Goal: Task Accomplishment & Management: Use online tool/utility

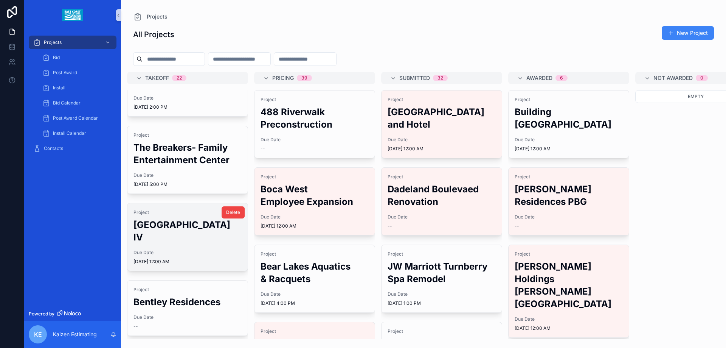
scroll to position [151, 0]
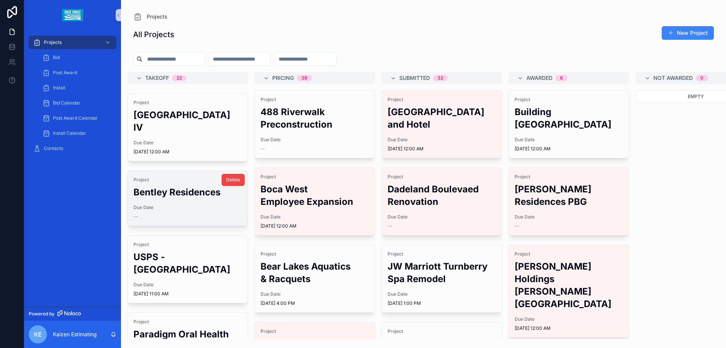
click at [183, 177] on div "Project Bentley Residences" at bounding box center [187, 188] width 108 height 22
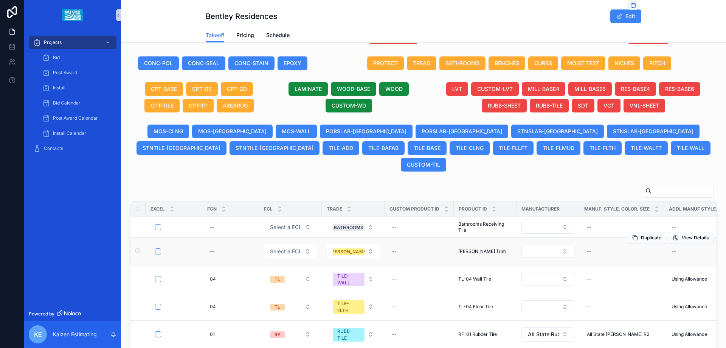
scroll to position [189, 0]
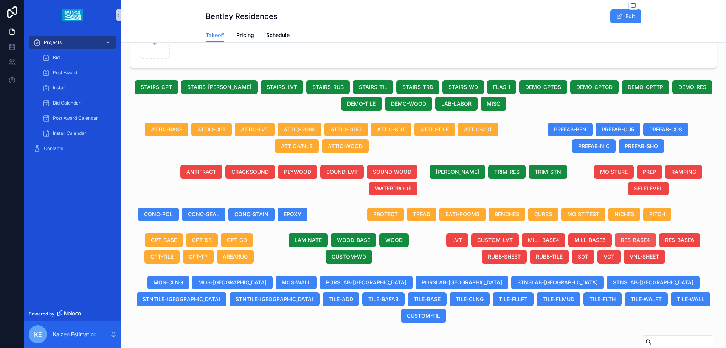
click at [635, 237] on span "RES-BASE4" at bounding box center [635, 240] width 29 height 8
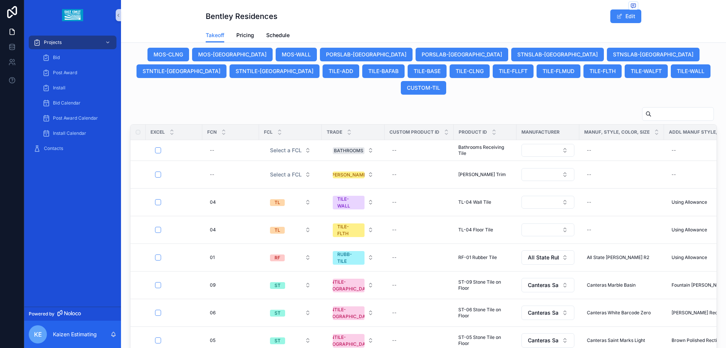
scroll to position [265, 0]
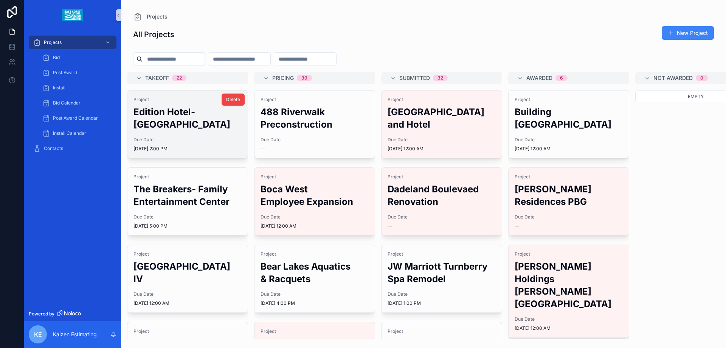
click at [186, 137] on span "Due Date" at bounding box center [187, 140] width 108 height 6
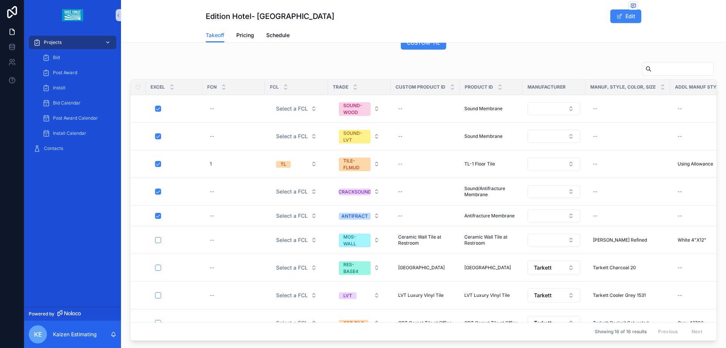
click at [53, 37] on div "Projects" at bounding box center [72, 42] width 79 height 12
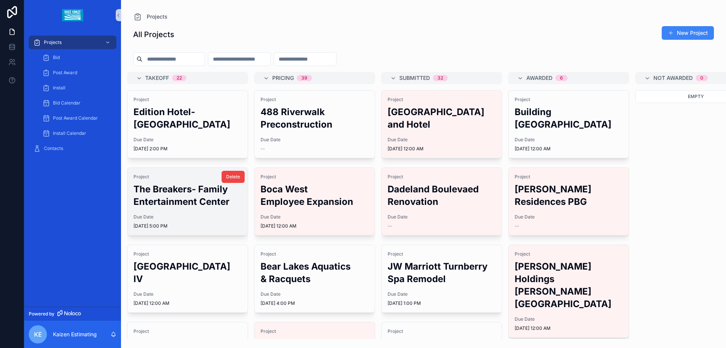
scroll to position [151, 0]
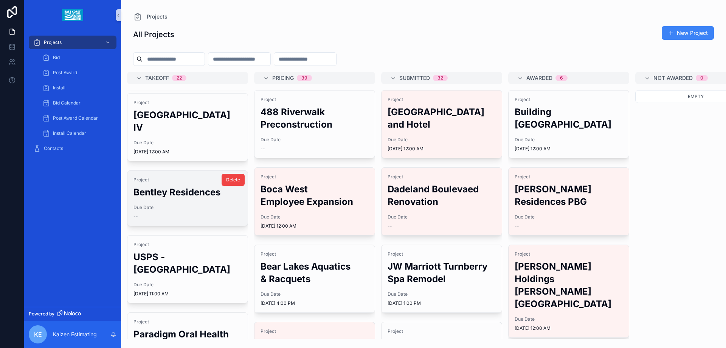
click at [174, 186] on h2 "Bentley Residences" at bounding box center [187, 192] width 108 height 12
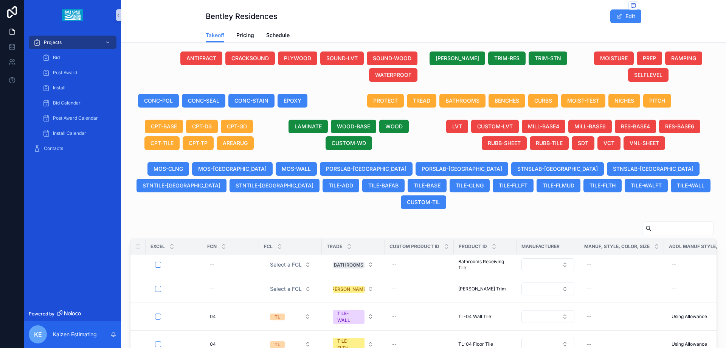
scroll to position [189, 0]
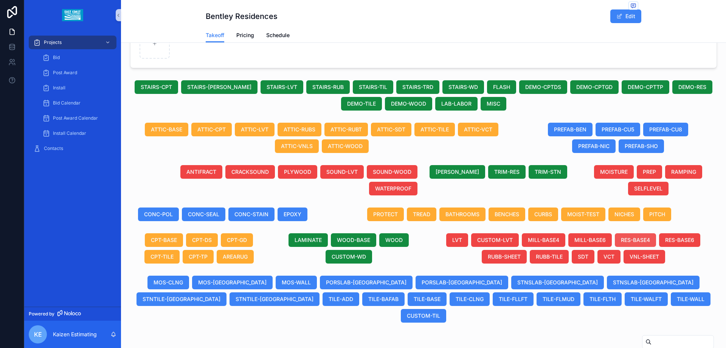
click at [637, 236] on button "RES-BASE4" at bounding box center [635, 240] width 41 height 14
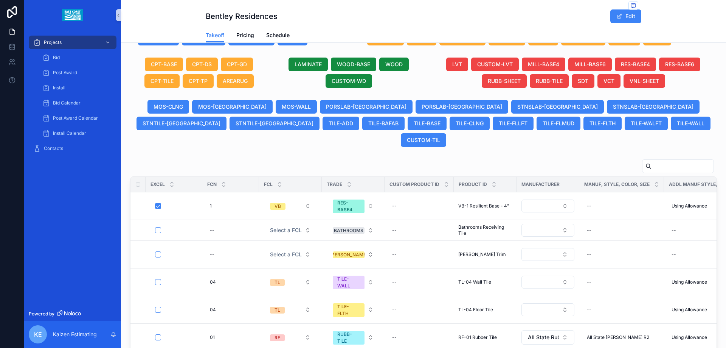
scroll to position [392, 0]
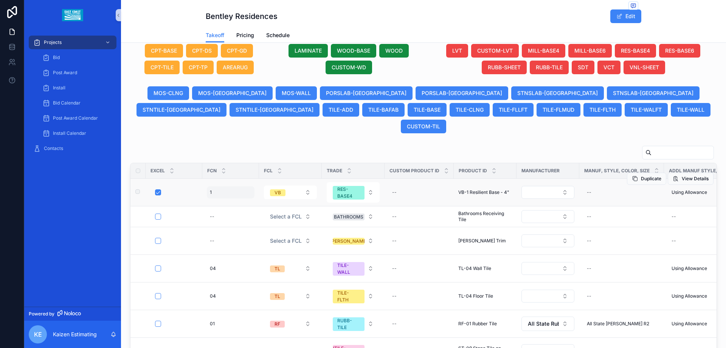
click at [225, 186] on div "1 1" at bounding box center [231, 192] width 48 height 12
click at [216, 185] on input "*" at bounding box center [247, 186] width 72 height 11
drag, startPoint x: 224, startPoint y: 188, endPoint x: 210, endPoint y: 189, distance: 13.7
click at [210, 189] on div "*" at bounding box center [258, 186] width 109 height 28
type input "**"
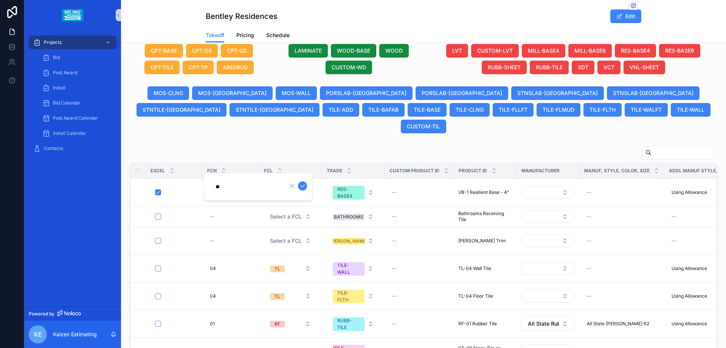
click button "scrollable content" at bounding box center [302, 185] width 9 height 9
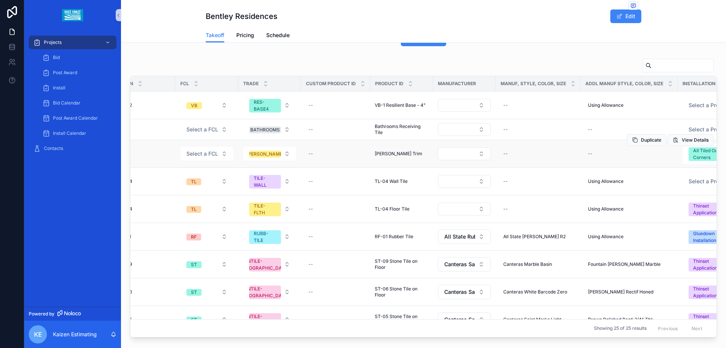
scroll to position [0, 90]
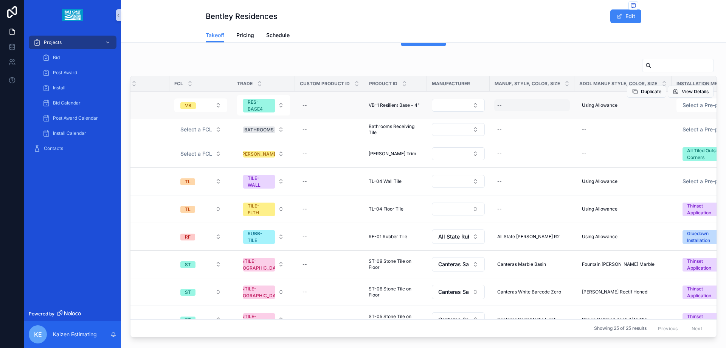
click at [507, 99] on div "--" at bounding box center [532, 105] width 76 height 12
type input "***"
click button "scrollable content" at bounding box center [589, 98] width 9 height 9
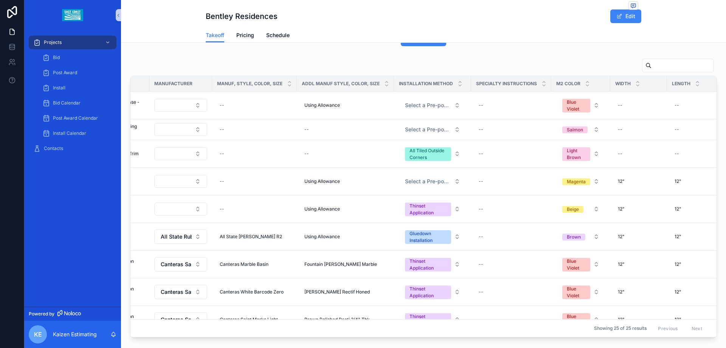
scroll to position [0, 414]
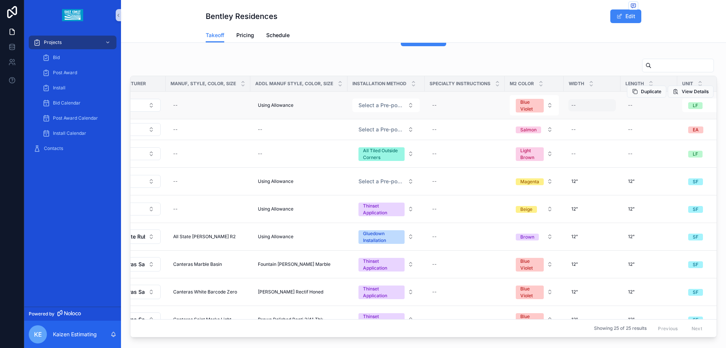
click at [576, 99] on div "--" at bounding box center [592, 105] width 48 height 12
type input "**"
click button "scrollable content" at bounding box center [661, 98] width 9 height 9
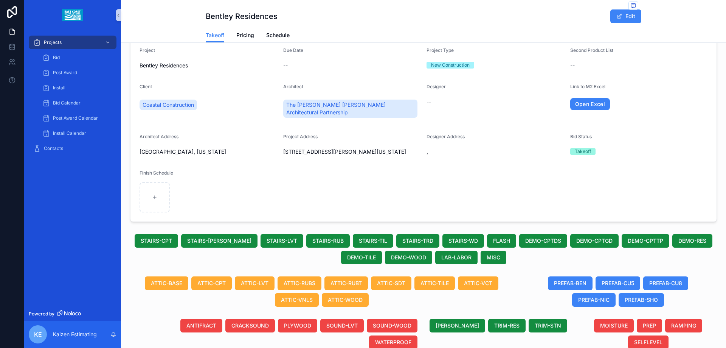
scroll to position [0, 0]
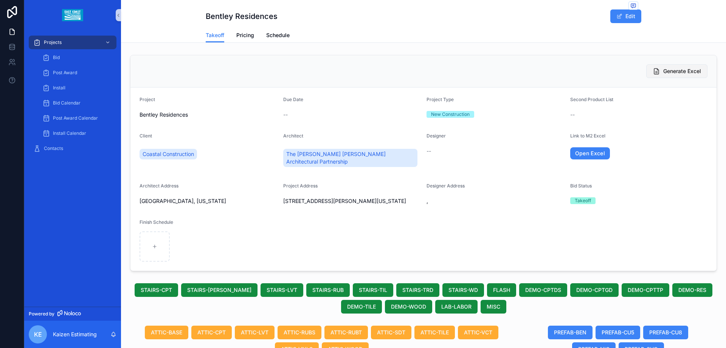
click at [672, 66] on button "Generate Excel" at bounding box center [676, 71] width 61 height 14
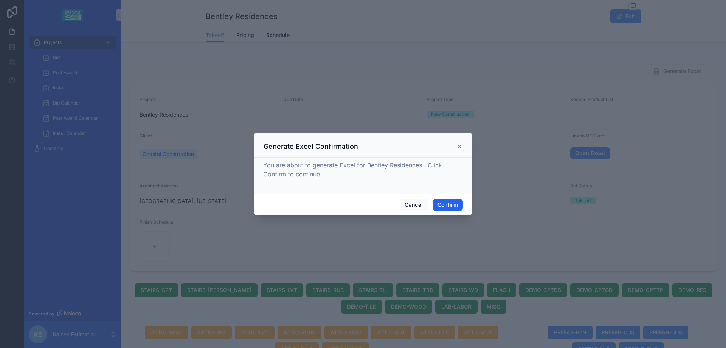
click at [453, 203] on button "Confirm" at bounding box center [448, 205] width 30 height 12
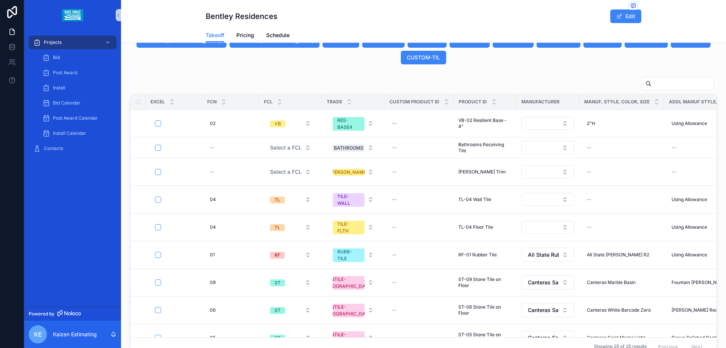
scroll to position [481, 0]
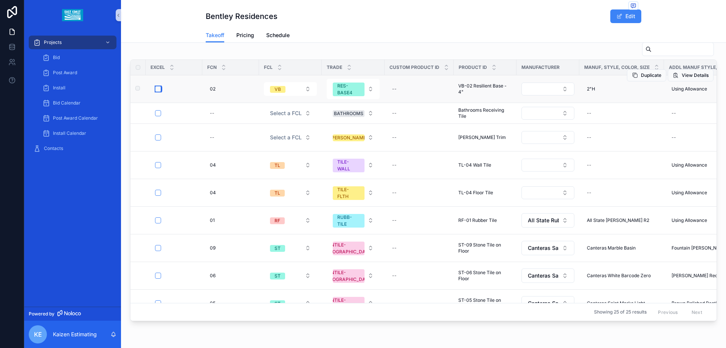
click at [159, 86] on button "scrollable content" at bounding box center [158, 89] width 6 height 6
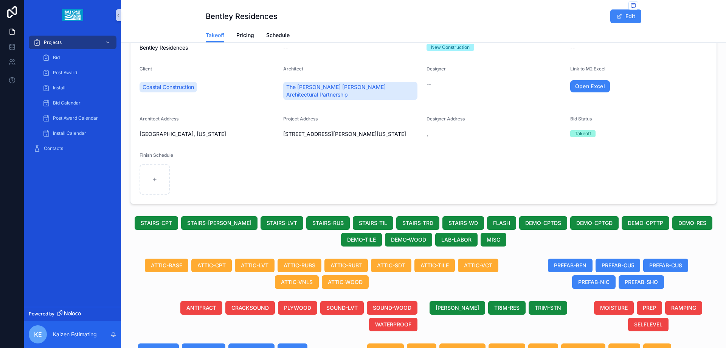
scroll to position [0, 0]
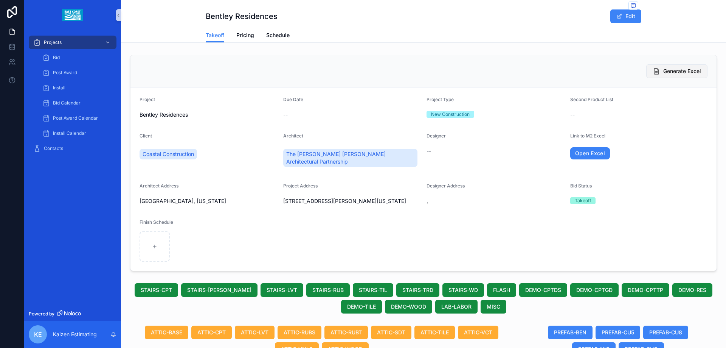
click at [670, 73] on span "Generate Excel" at bounding box center [682, 71] width 38 height 8
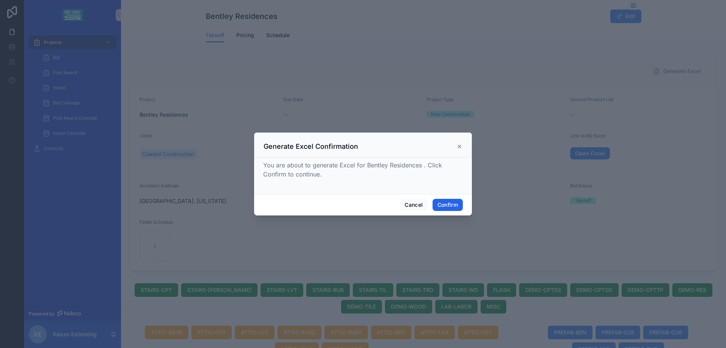
click at [444, 201] on button "Confirm" at bounding box center [448, 205] width 30 height 12
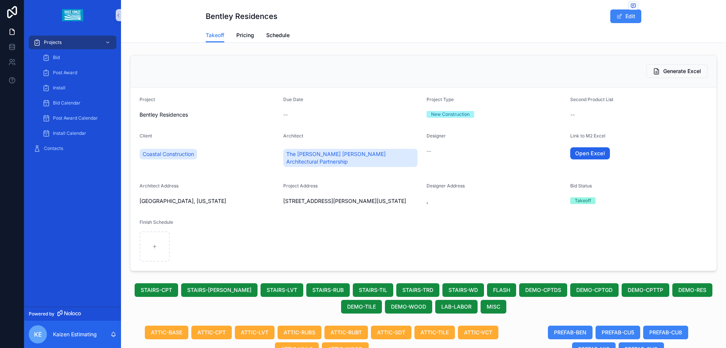
click at [582, 155] on link "Open Excel" at bounding box center [590, 153] width 40 height 12
